Goal: Find contact information: Find contact information

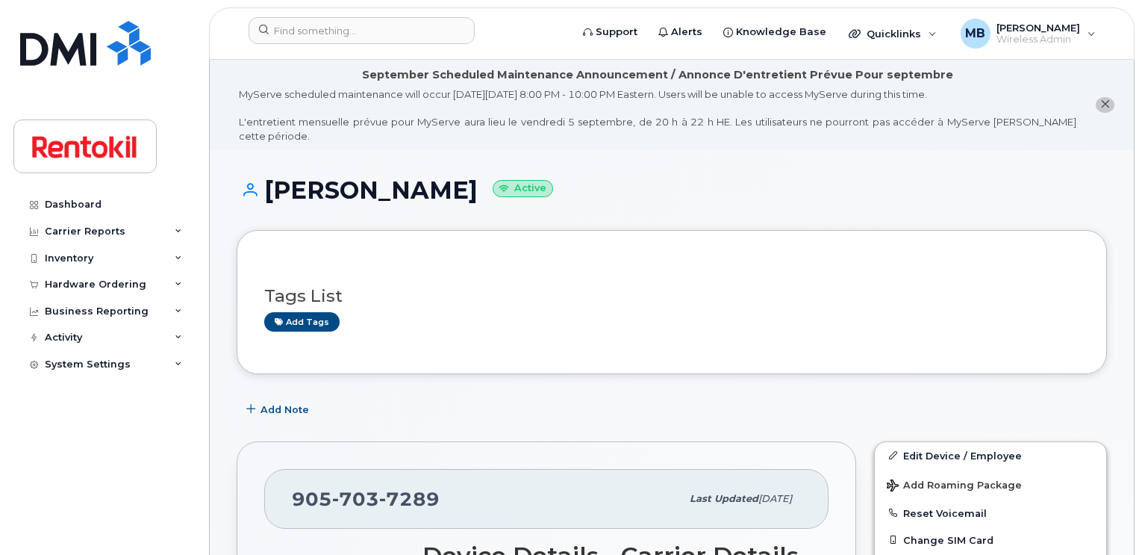
scroll to position [314, 0]
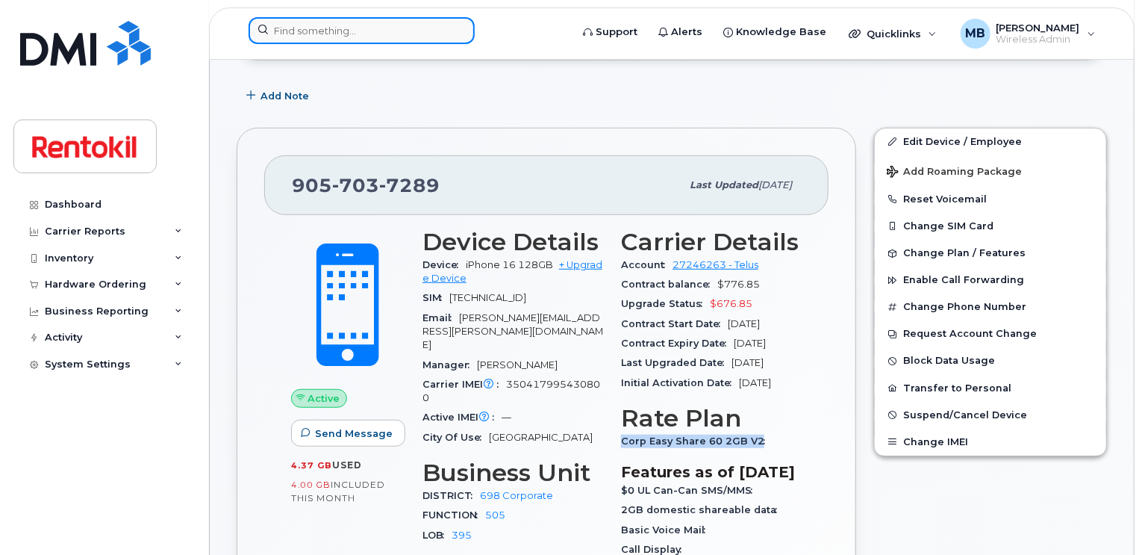
click at [440, 21] on input at bounding box center [362, 30] width 226 height 27
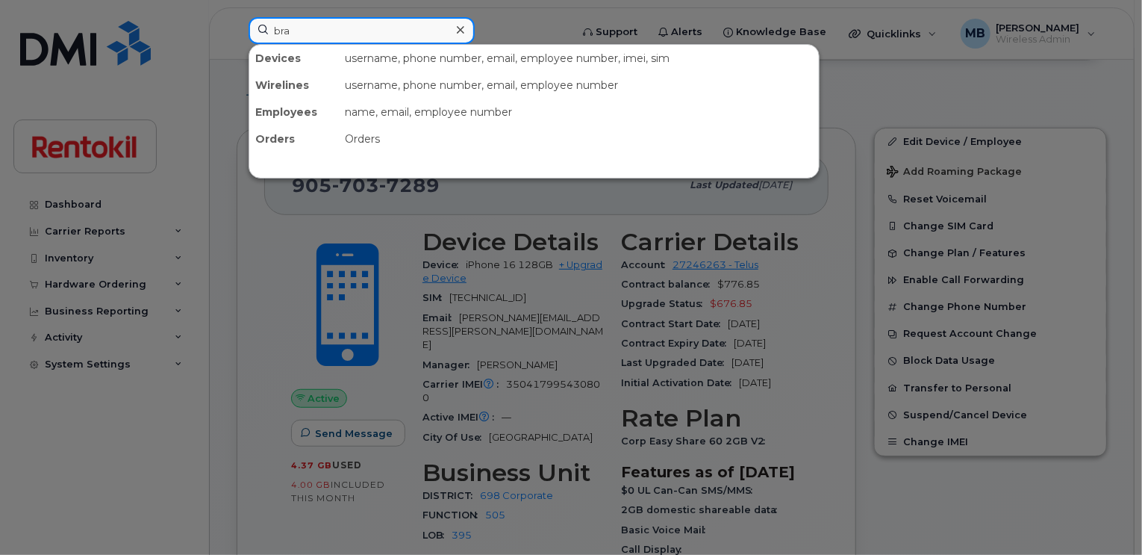
type input "brad"
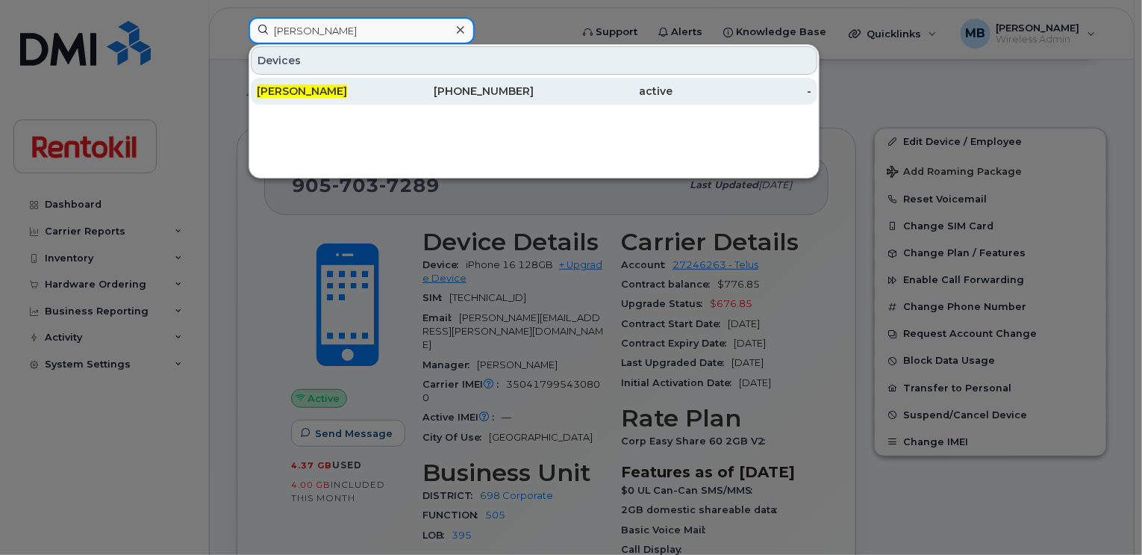
type input "Brad white"
click at [340, 88] on div "[PERSON_NAME]" at bounding box center [326, 91] width 139 height 15
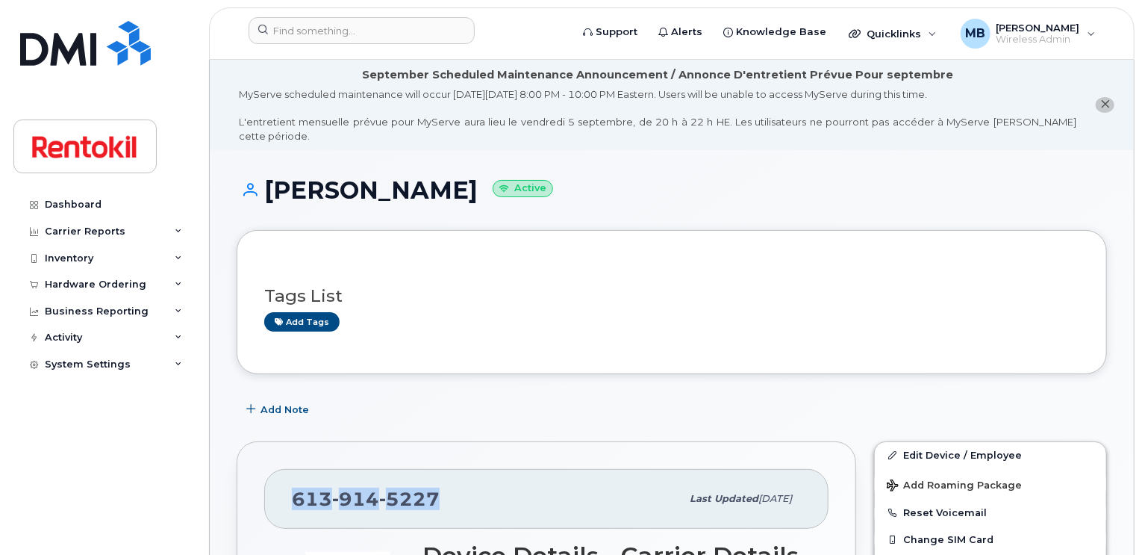
drag, startPoint x: 437, startPoint y: 479, endPoint x: 289, endPoint y: 473, distance: 147.9
click at [289, 473] on div "[PHONE_NUMBER] Last updated [DATE]" at bounding box center [546, 499] width 564 height 60
copy span "[PHONE_NUMBER]"
click at [426, 36] on input at bounding box center [362, 30] width 226 height 27
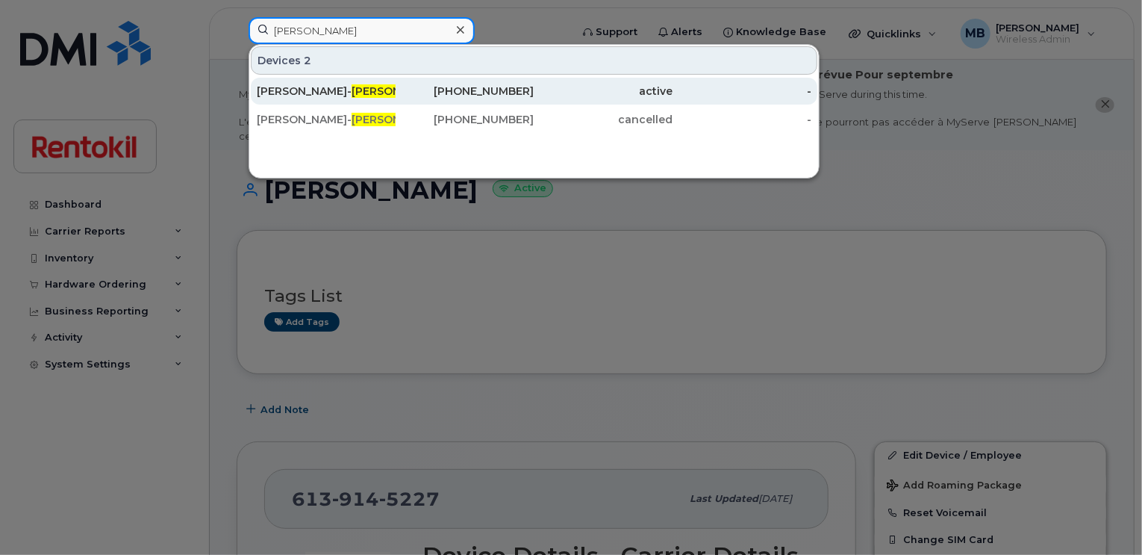
type input "pleau"
click at [384, 85] on div "Jacob Fleming- Pleau" at bounding box center [326, 91] width 139 height 15
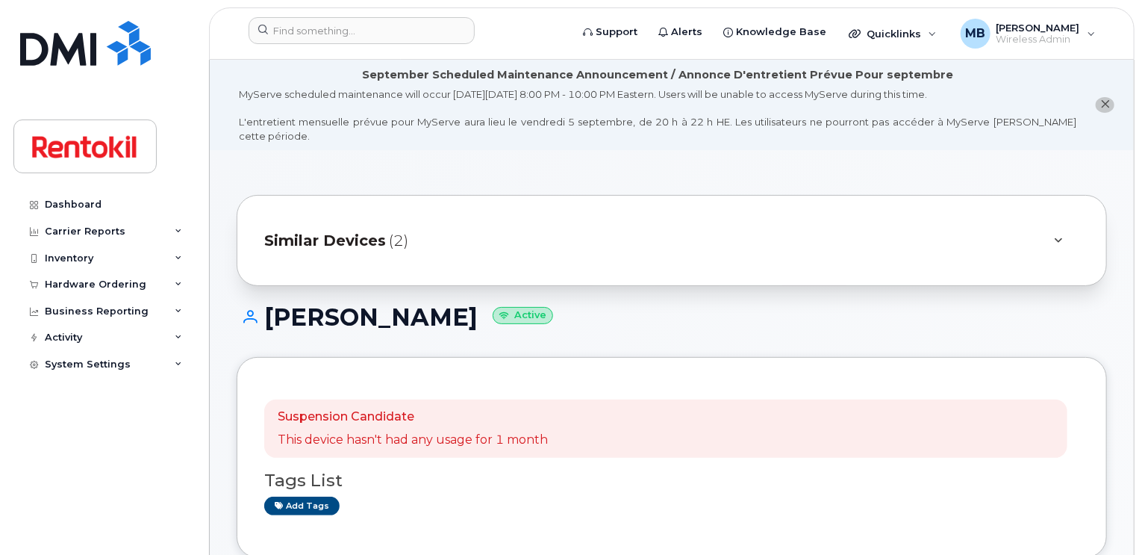
click at [390, 230] on span "(2)" at bounding box center [398, 241] width 19 height 22
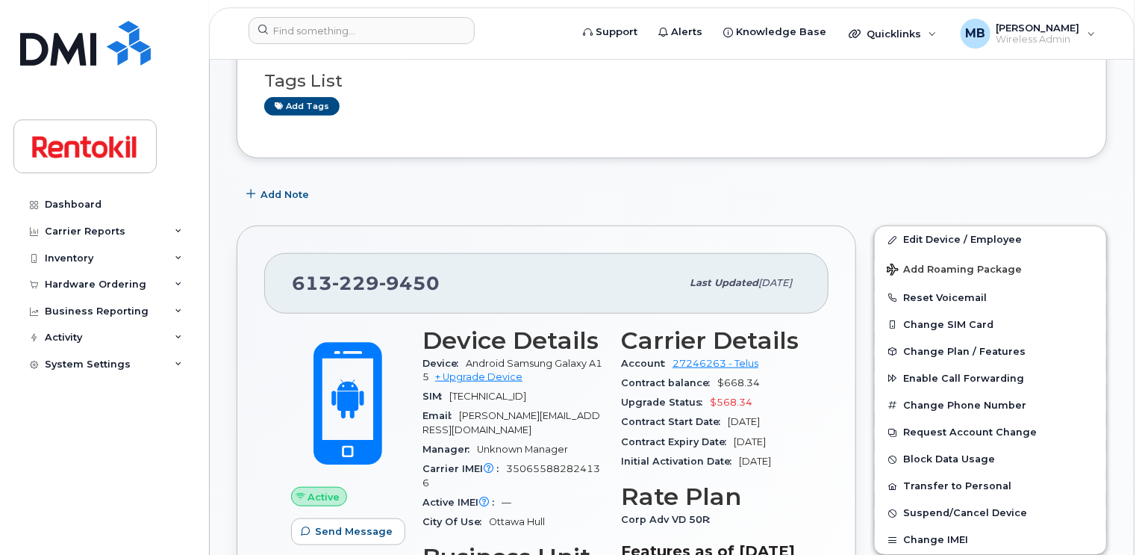
scroll to position [508, 0]
drag, startPoint x: 452, startPoint y: 270, endPoint x: 293, endPoint y: 252, distance: 160.8
click at [293, 267] on div "[PHONE_NUMBER]" at bounding box center [486, 282] width 389 height 31
copy span "[PHONE_NUMBER]"
click at [478, 282] on div "[PHONE_NUMBER]" at bounding box center [486, 282] width 389 height 31
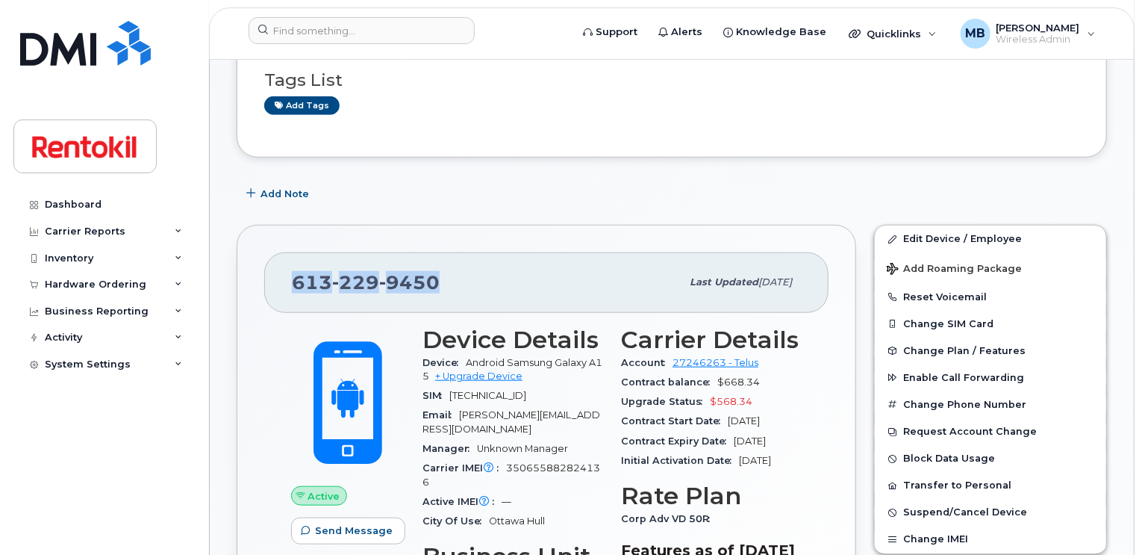
drag, startPoint x: 452, startPoint y: 268, endPoint x: 293, endPoint y: 269, distance: 159.8
click at [293, 269] on div "[PHONE_NUMBER]" at bounding box center [486, 282] width 389 height 31
copy span "[PHONE_NUMBER]"
click at [377, 26] on input at bounding box center [362, 30] width 226 height 27
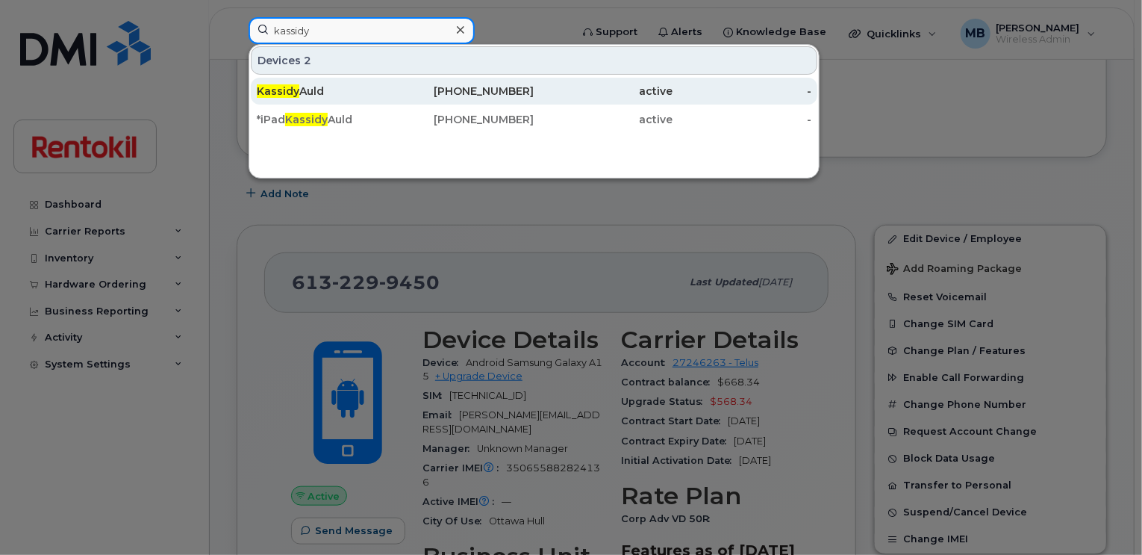
type input "kassidy"
click at [285, 91] on span "Kassidy" at bounding box center [278, 90] width 43 height 13
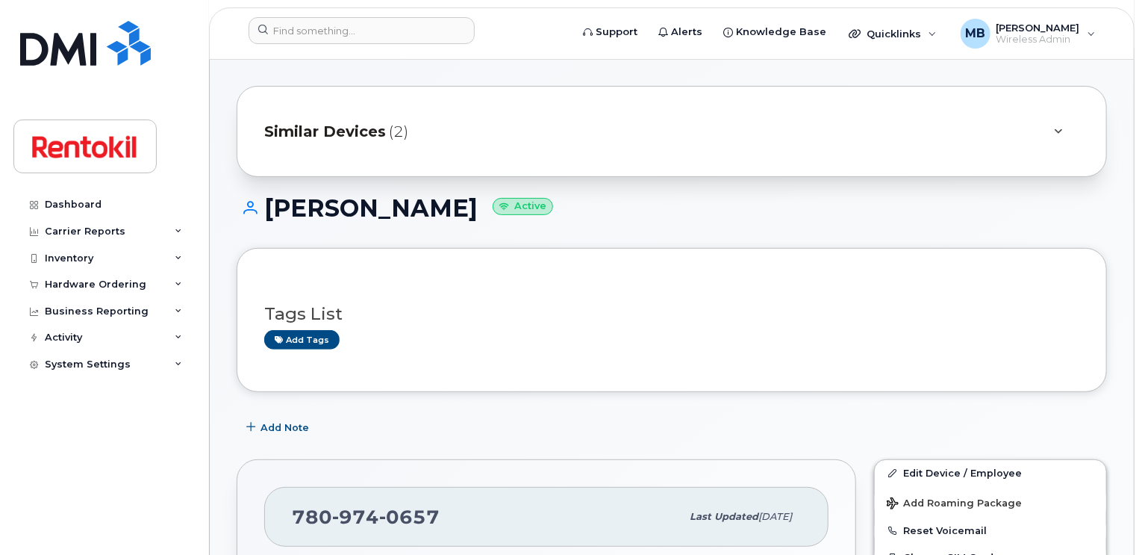
scroll to position [112, 0]
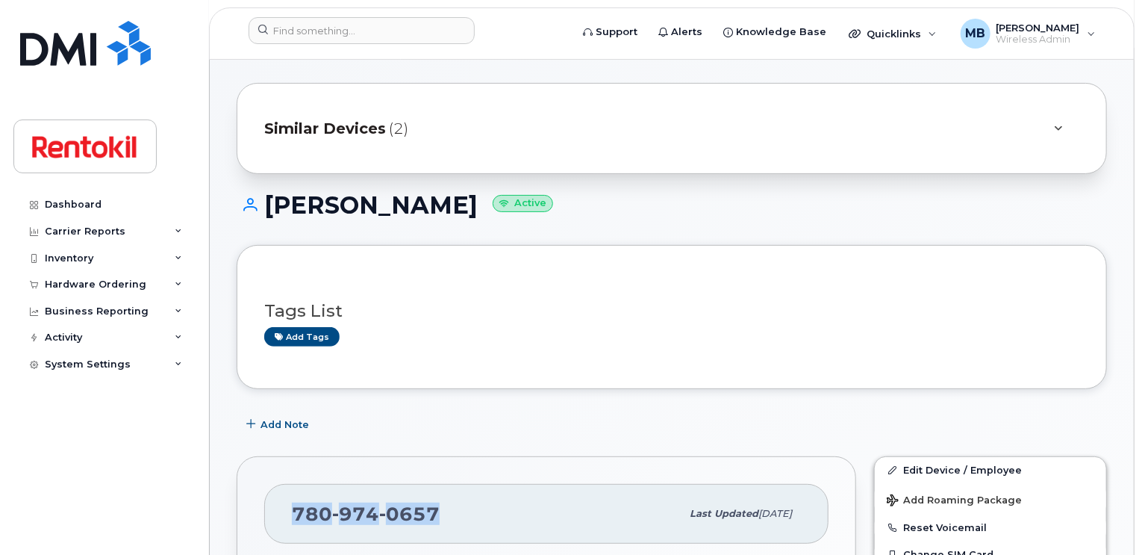
drag, startPoint x: 443, startPoint y: 500, endPoint x: 293, endPoint y: 501, distance: 150.1
click at [293, 501] on div "780 974 0657" at bounding box center [486, 513] width 389 height 31
copy span "780 974 0657"
